Goal: Task Accomplishment & Management: Complete application form

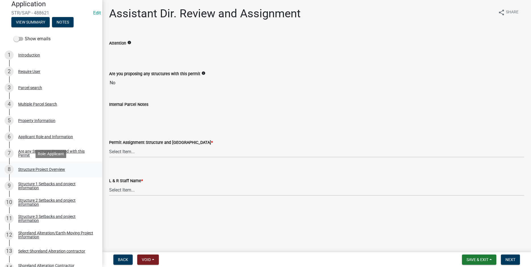
scroll to position [109, 0]
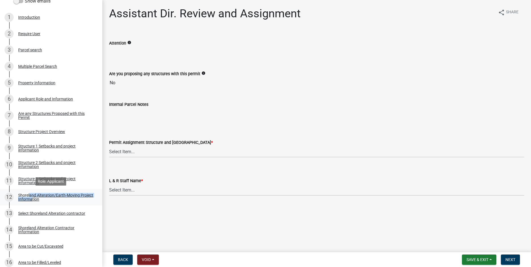
click at [28, 197] on div "Shoreland Alteration/Earth-Moving Project Information" at bounding box center [55, 197] width 75 height 8
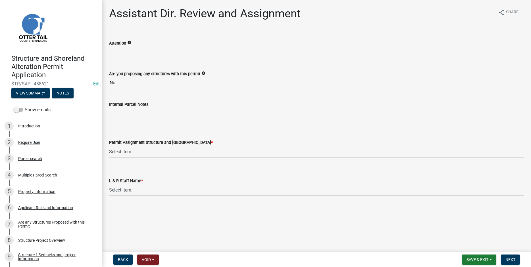
click at [109, 146] on select "Select Item... Alexis Newark (anewark@ottertailcounty.gov) Amy Busko (abusko@ot…" at bounding box center [316, 152] width 415 height 12
click option "[PERSON_NAME] ([EMAIL_ADDRESS][DOMAIN_NAME])" at bounding box center [0, 0] width 0 height 0
select select "989828fc-18e1-4803-8552-4d2c3470160b"
click at [109, 184] on select "Select Item... Alexis Newark Amy Busko Andrea Perales Brittany Tollefson Christ…" at bounding box center [316, 190] width 415 height 12
click option "[PERSON_NAME]" at bounding box center [0, 0] width 0 height 0
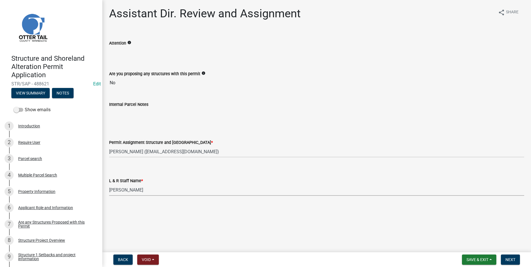
select select "f66be788-4dd6-459d-a9ec-6d83f4dfb709"
click at [509, 260] on span "Next" at bounding box center [510, 260] width 10 height 5
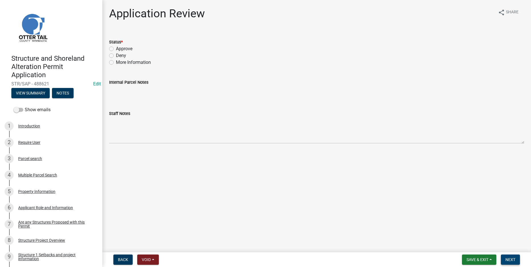
click at [509, 262] on span "Next" at bounding box center [510, 260] width 10 height 5
